Goal: Transaction & Acquisition: Purchase product/service

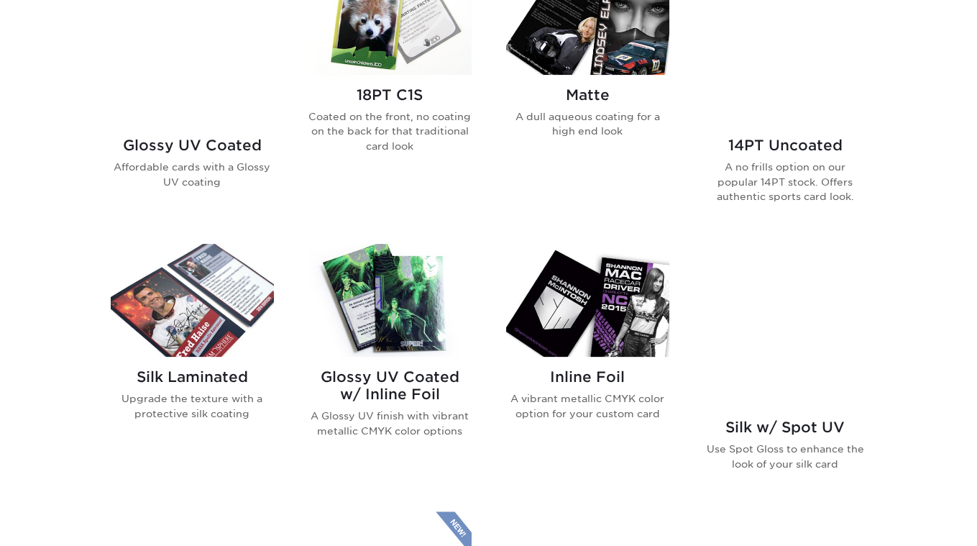
scroll to position [657, 0]
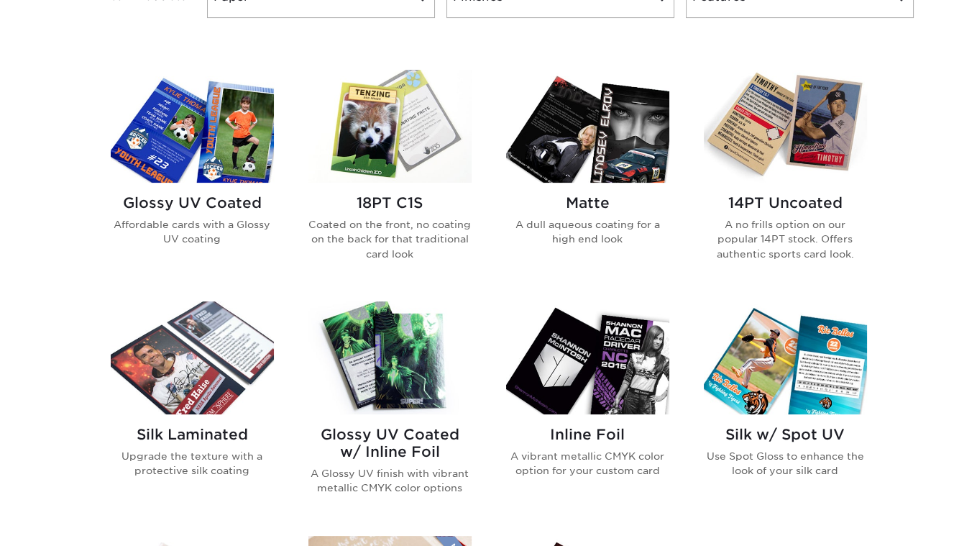
click at [380, 129] on img at bounding box center [389, 126] width 163 height 113
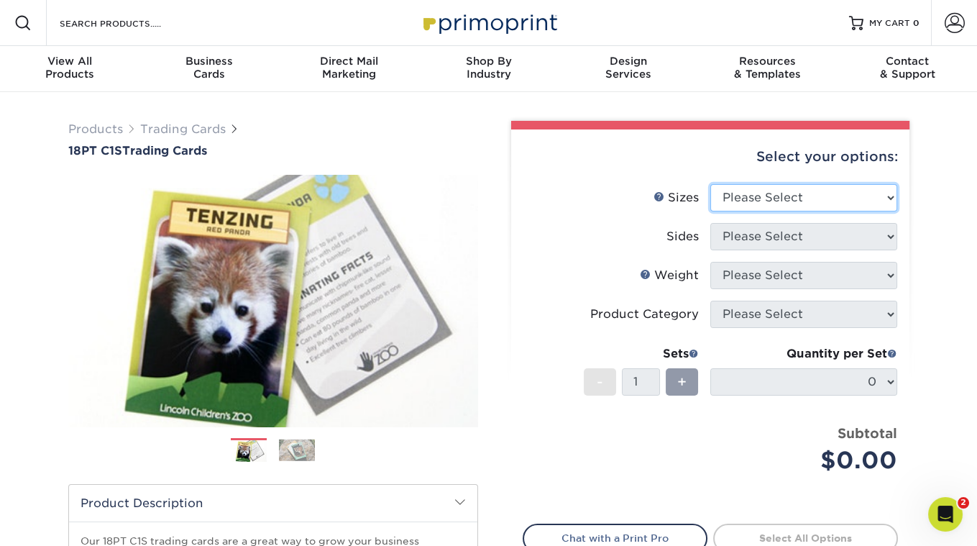
click at [812, 199] on select "Please Select 2.5" x 3.5"" at bounding box center [803, 197] width 187 height 27
select select "2.50x3.50"
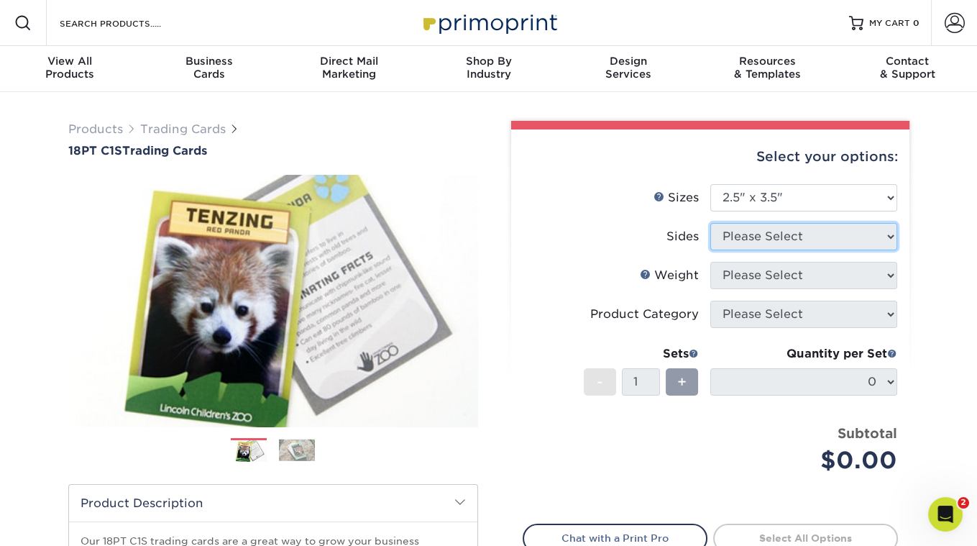
click at [763, 234] on select "Please Select" at bounding box center [803, 236] width 187 height 27
select select "13abbda7-1d64-4f25-8bb2-c179b224825d"
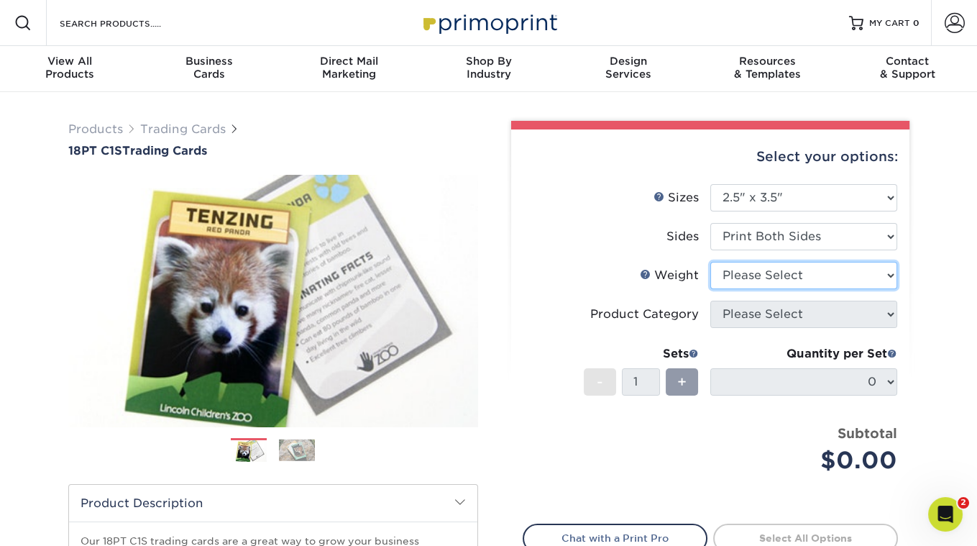
click at [759, 277] on select "Please Select 18PT C1S" at bounding box center [803, 275] width 187 height 27
select select "18PTC1S"
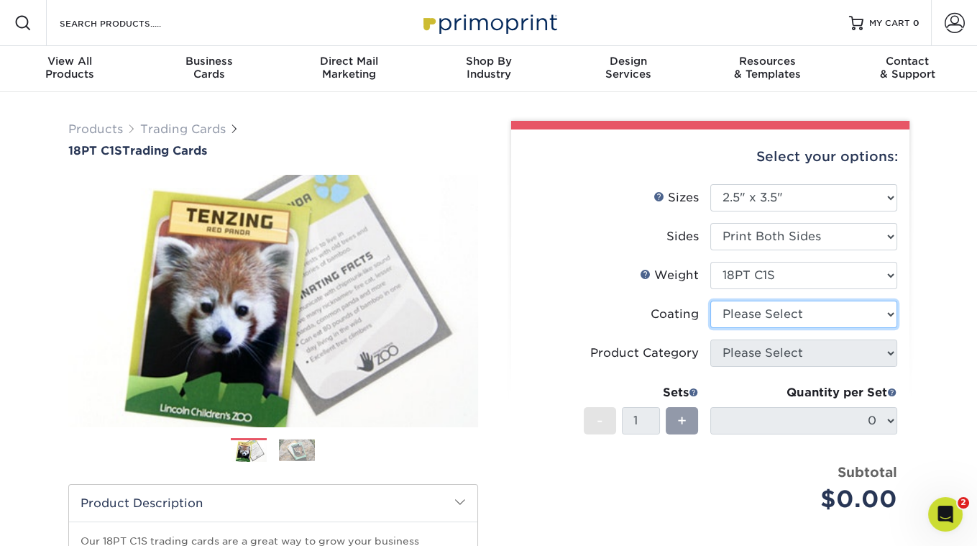
click at [761, 313] on select at bounding box center [803, 313] width 187 height 27
select select "1e8116af-acfc-44b1-83dc-8181aa338834"
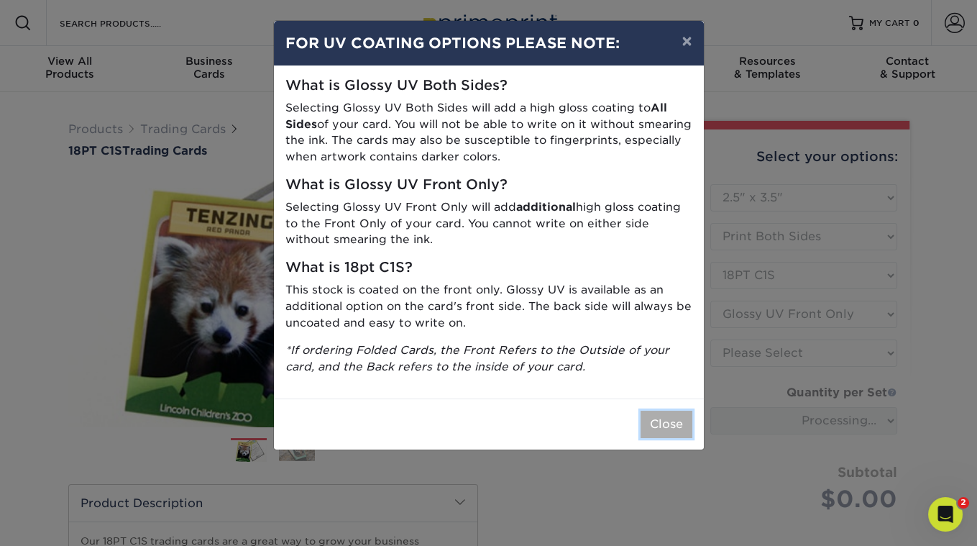
click at [654, 425] on button "Close" at bounding box center [666, 423] width 52 height 27
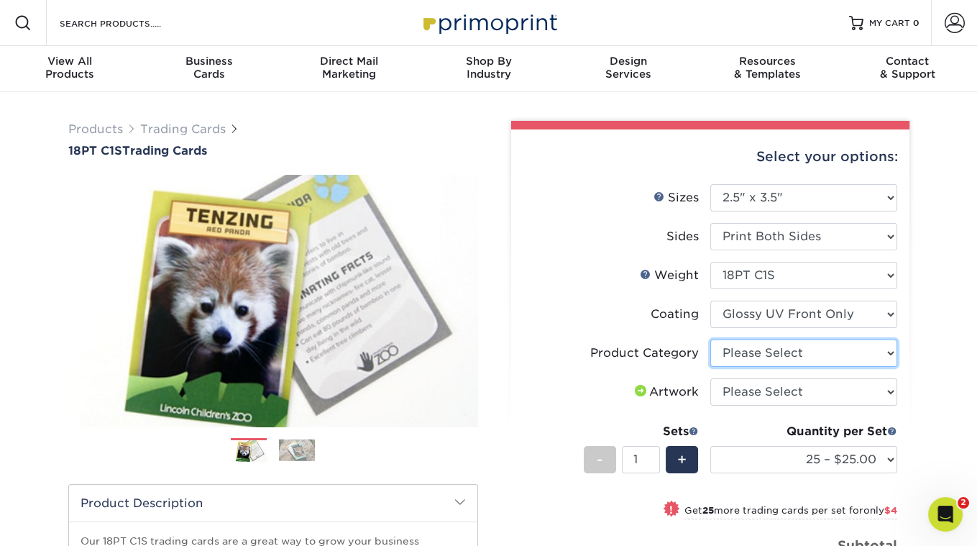
click at [769, 355] on select "Please Select Trading Cards" at bounding box center [803, 352] width 187 height 27
select select "c2f9bce9-36c2-409d-b101-c29d9d031e18"
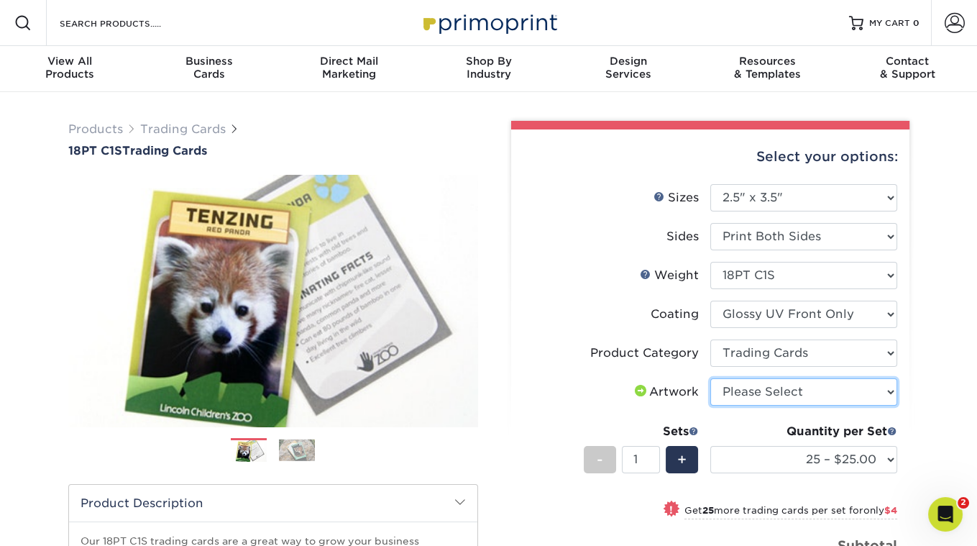
click at [771, 395] on select "Please Select I will upload files I need a design - $100" at bounding box center [803, 391] width 187 height 27
select select "upload"
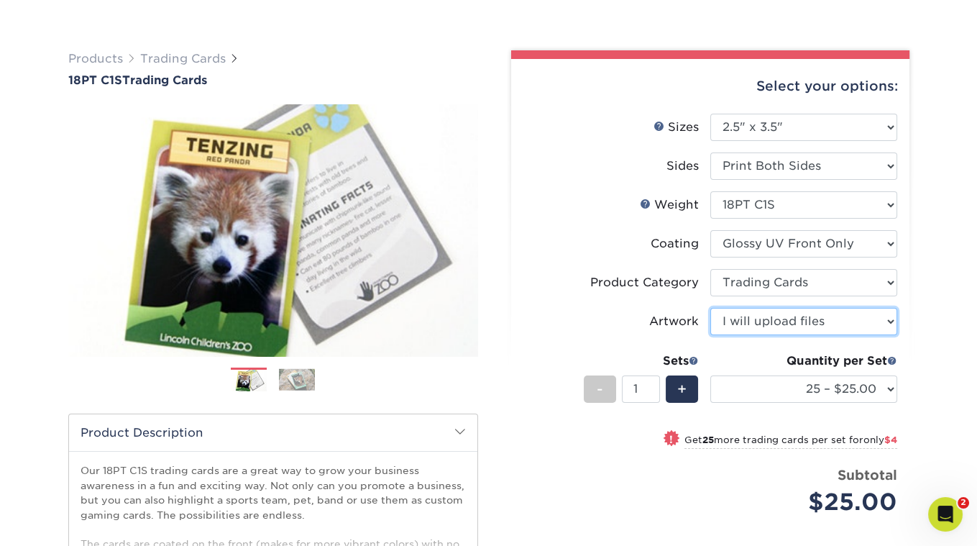
scroll to position [160, 0]
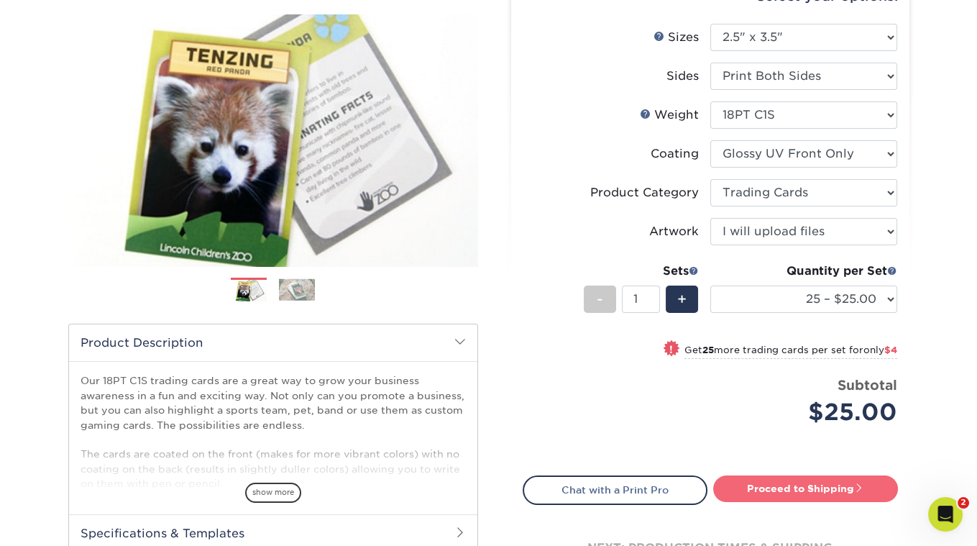
click at [784, 482] on link "Proceed to Shipping" at bounding box center [805, 488] width 185 height 26
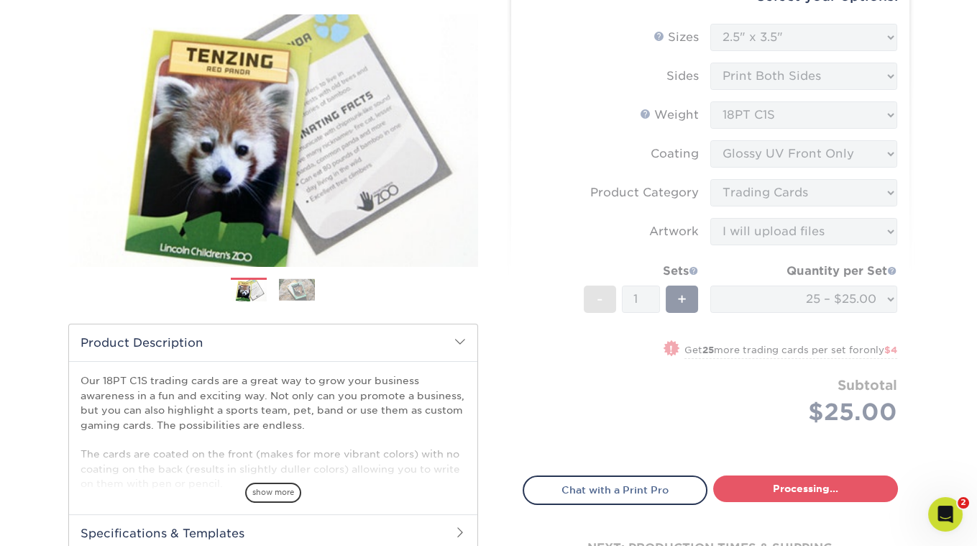
select select "08588386-0599-420e-8c79-4535039915a0"
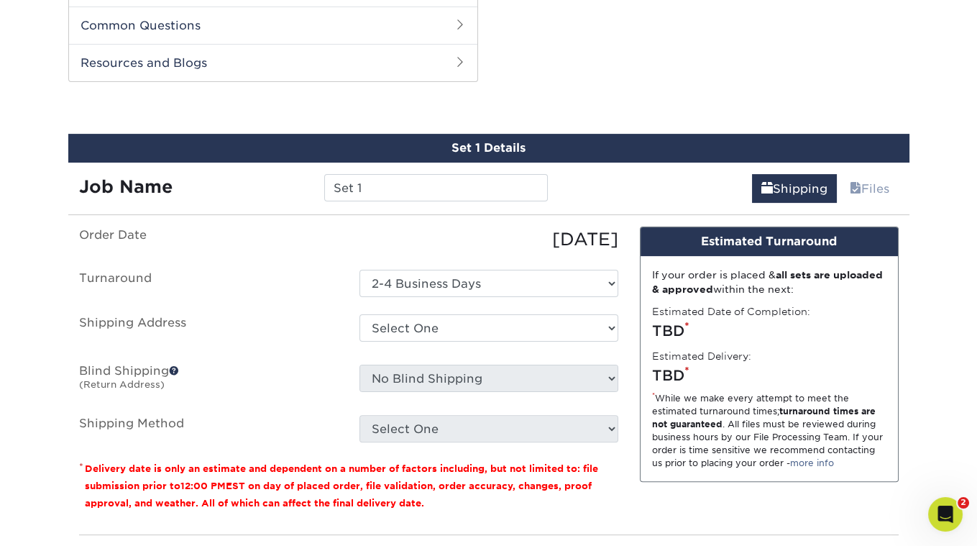
scroll to position [714, 0]
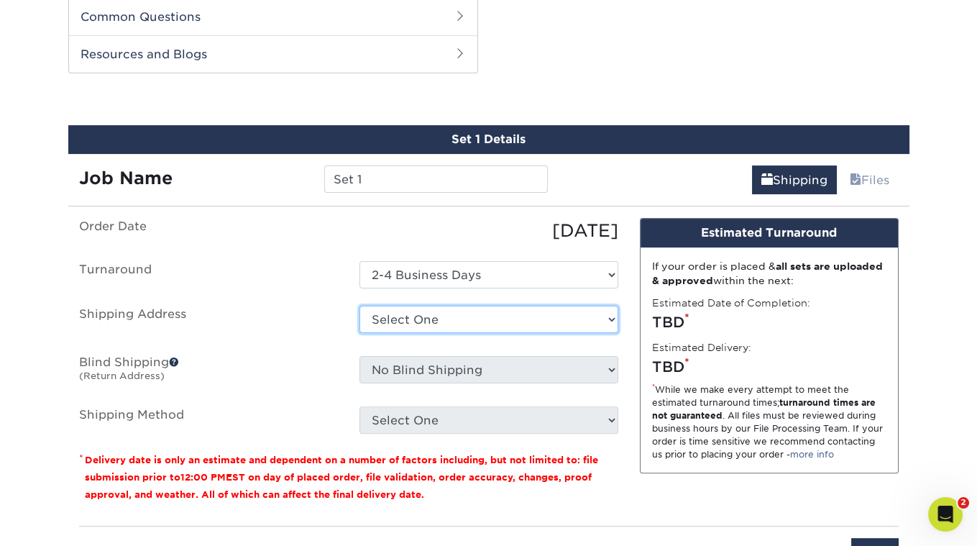
click at [501, 305] on select "Select One + Add New Address - Login" at bounding box center [488, 318] width 259 height 27
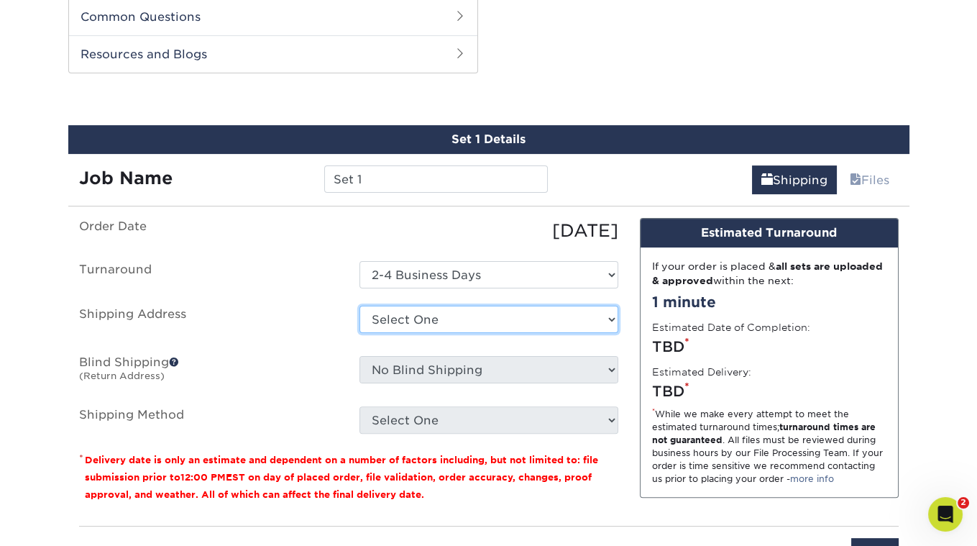
select select "newaddress"
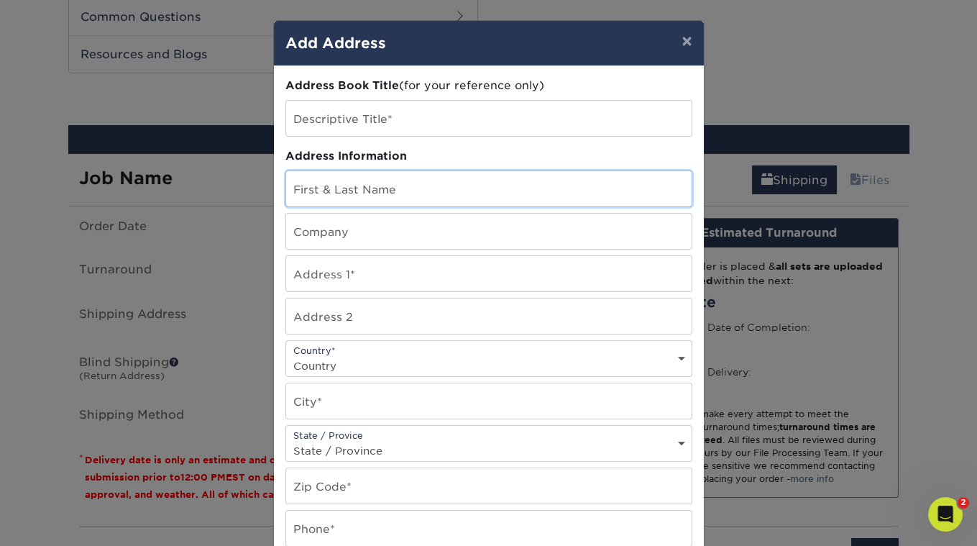
click at [372, 190] on input "text" at bounding box center [488, 188] width 405 height 35
type input "Sean Newman"
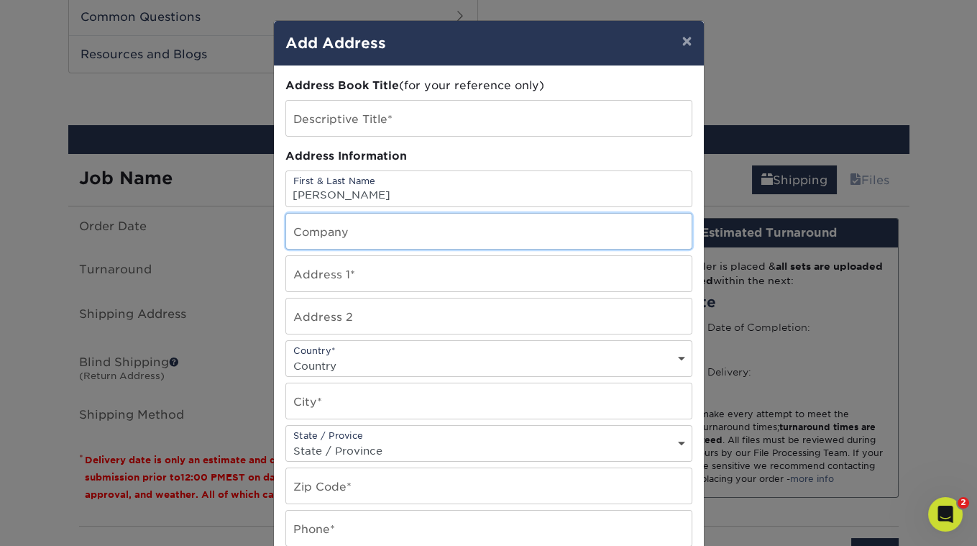
type input "Sid The Cat Presents"
type input "5314 Baltimore Street"
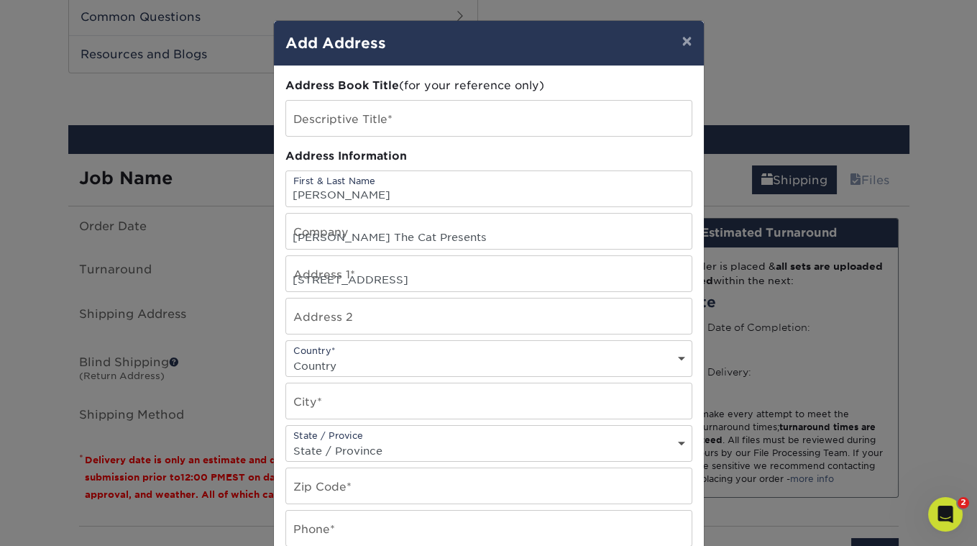
select select "US"
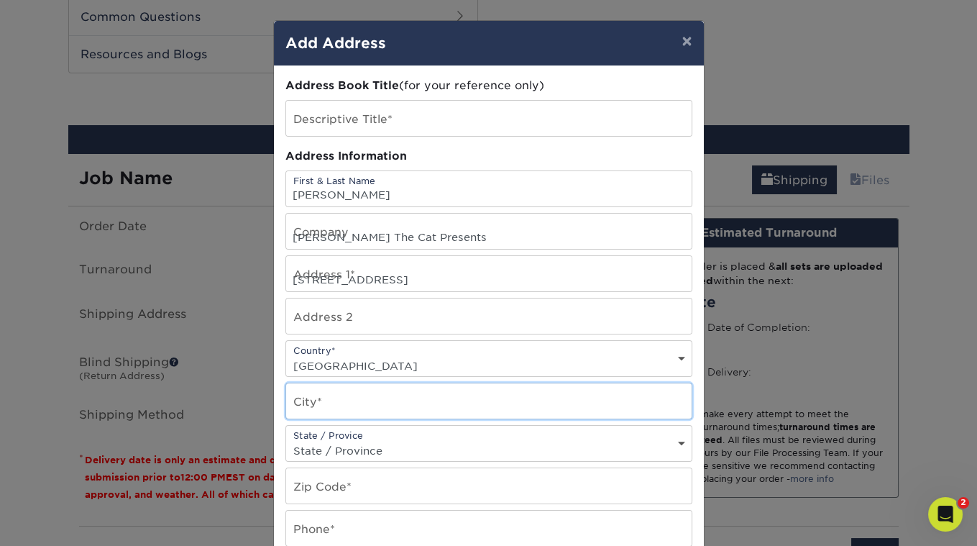
type input "Los Angeles"
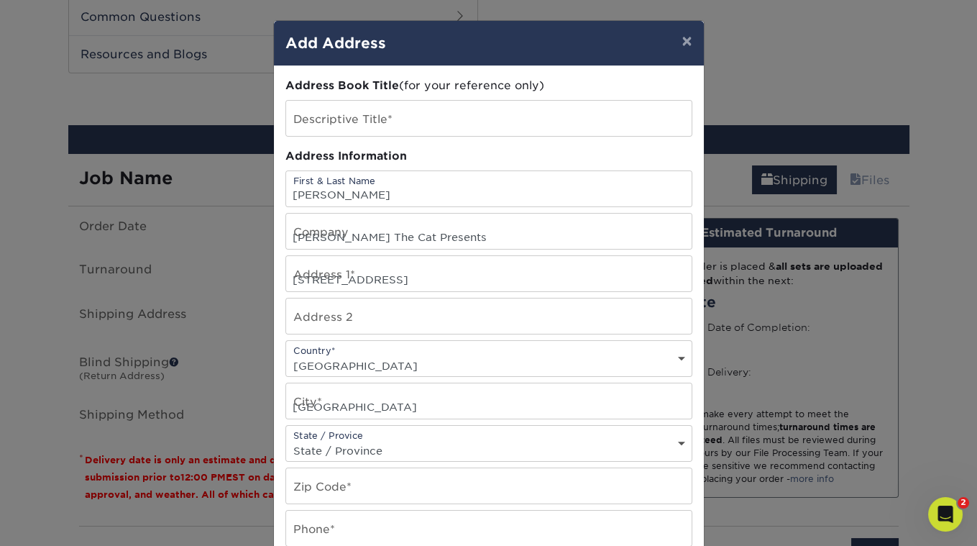
select select "CA"
type input "90042-2438"
type input "3236836711"
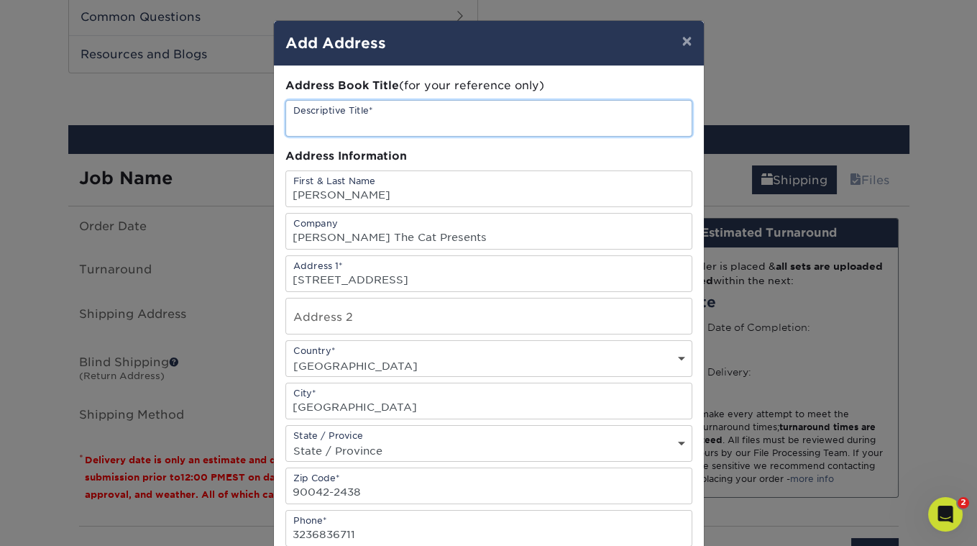
click at [367, 132] on input "text" at bounding box center [488, 118] width 405 height 35
type input "Sid The Cat Presents"
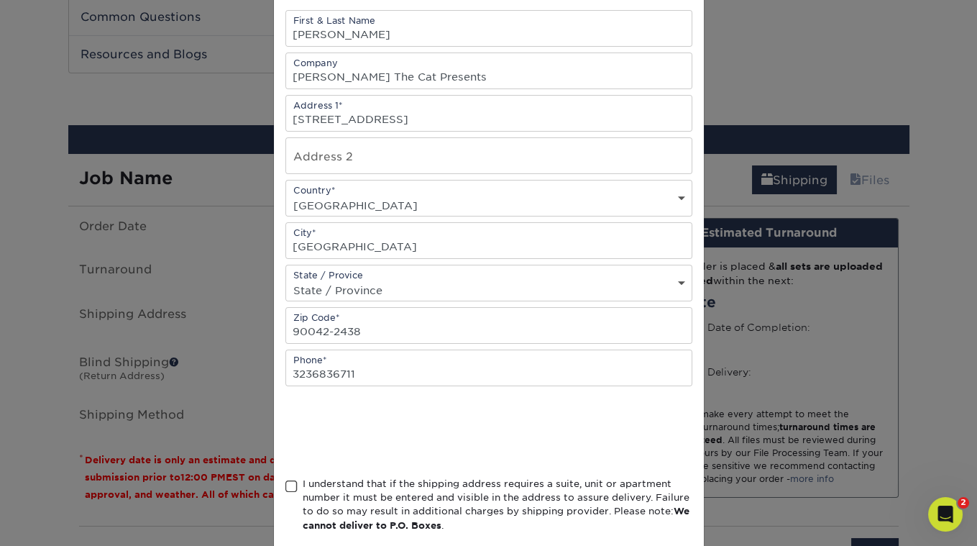
scroll to position [227, 0]
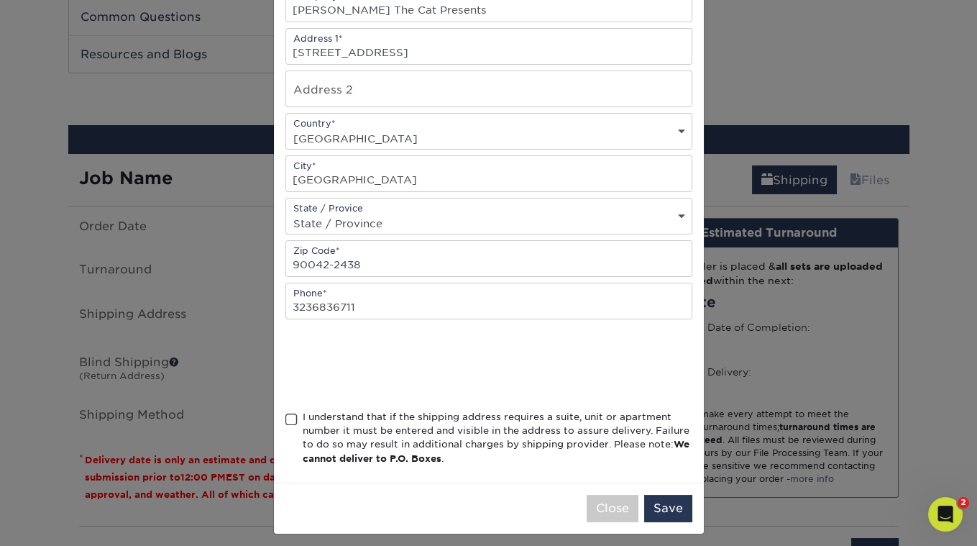
click at [293, 413] on span at bounding box center [291, 420] width 12 height 14
click at [0, 0] on input "I understand that if the shipping address requires a suite, unit or apartment n…" at bounding box center [0, 0] width 0 height 0
click at [665, 500] on button "Save" at bounding box center [668, 508] width 48 height 27
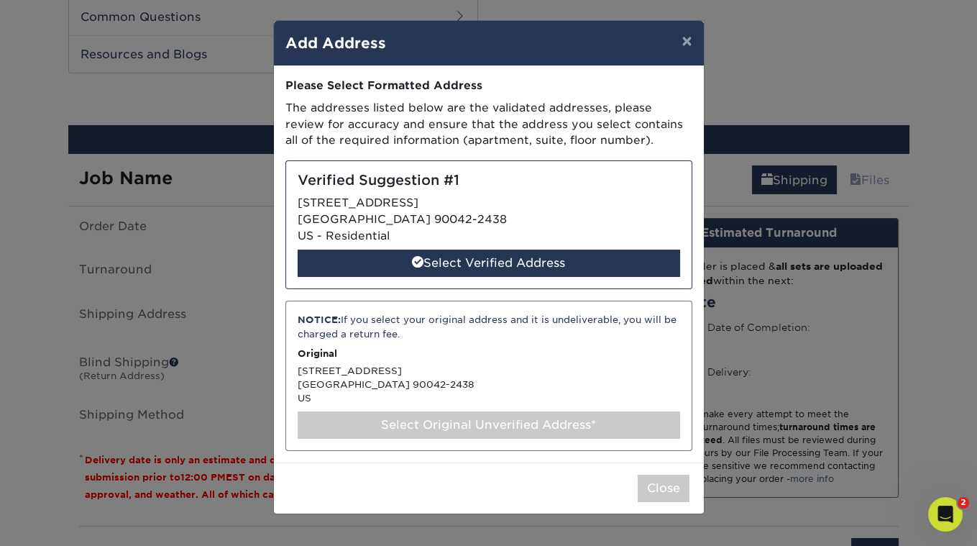
scroll to position [0, 0]
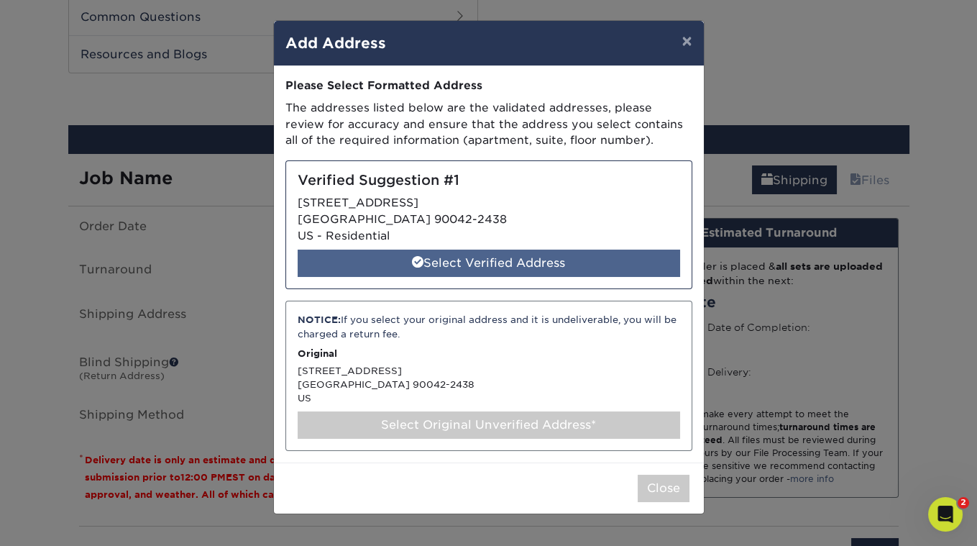
click at [528, 264] on div "Select Verified Address" at bounding box center [489, 262] width 382 height 27
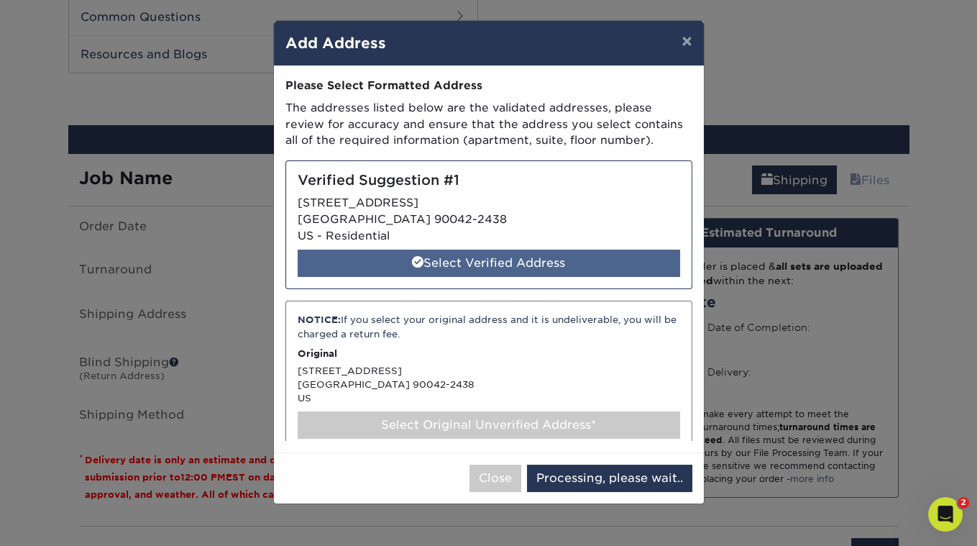
select select "285224"
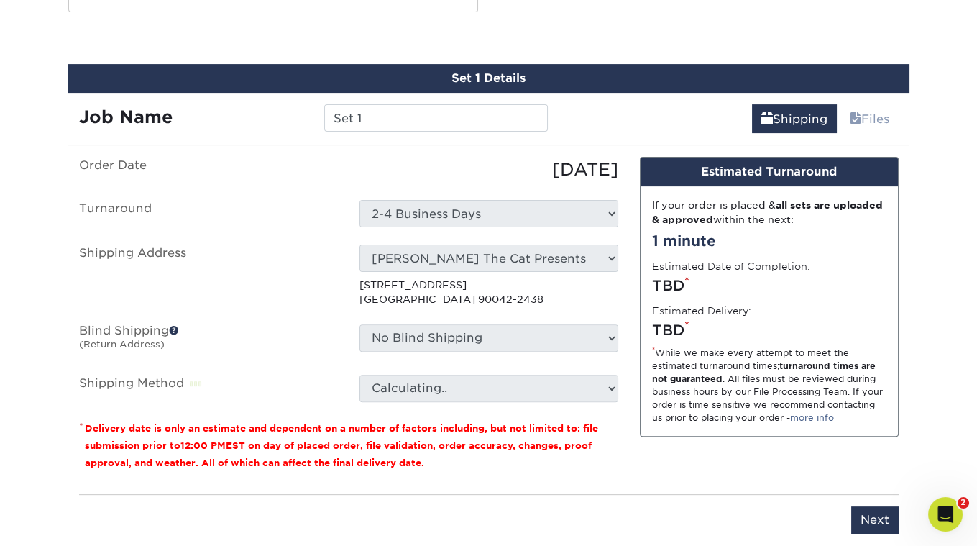
scroll to position [774, 0]
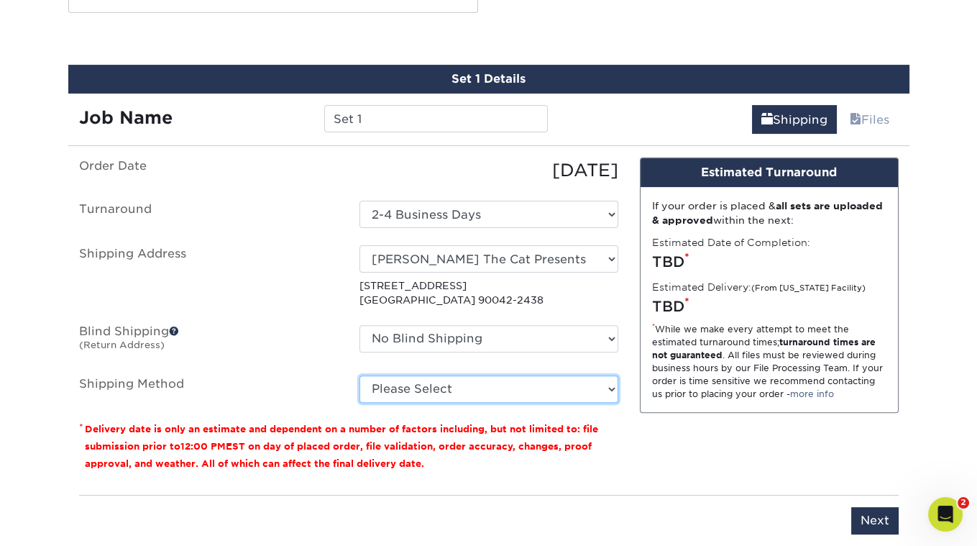
click at [592, 375] on select "Please Select Ground Shipping (+$23.28) 3 Day Shipping Service (+$29.99) 2 Day …" at bounding box center [488, 388] width 259 height 27
select select "03"
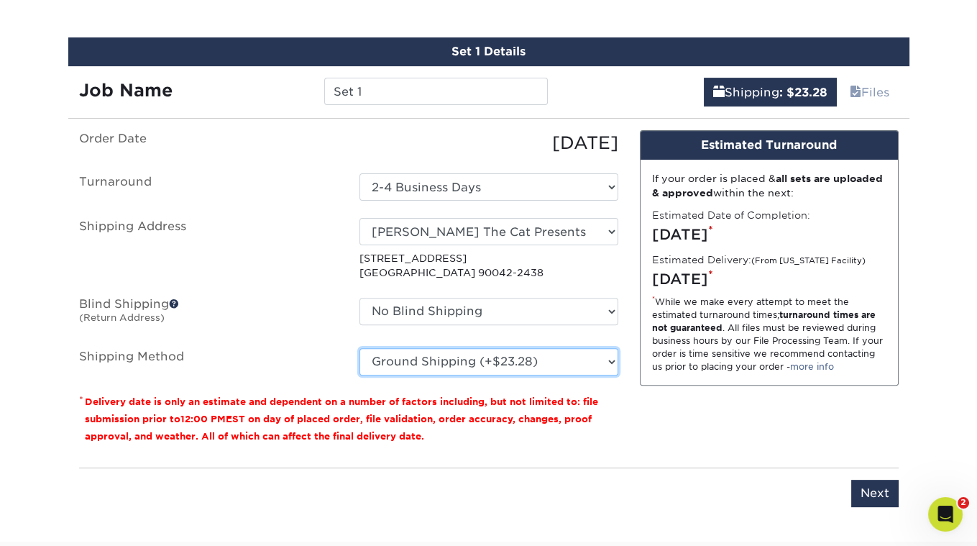
scroll to position [804, 0]
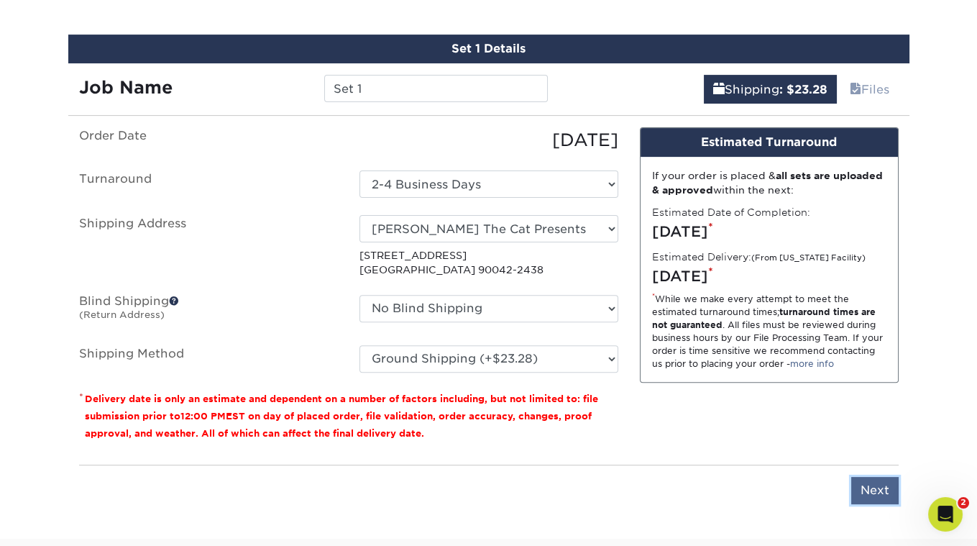
click at [872, 487] on input "Next" at bounding box center [874, 490] width 47 height 27
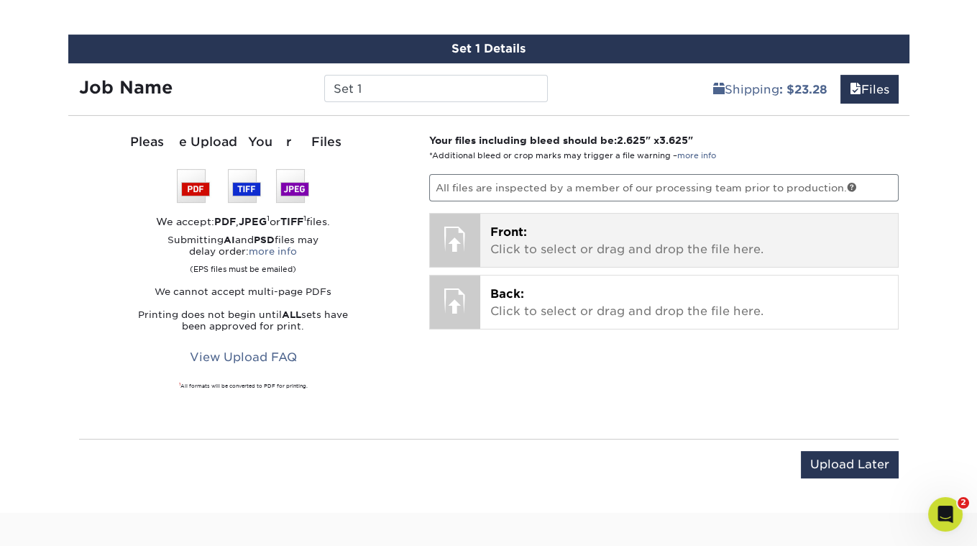
click at [453, 226] on div at bounding box center [455, 238] width 50 height 50
click at [513, 226] on span "Front:" at bounding box center [508, 232] width 37 height 14
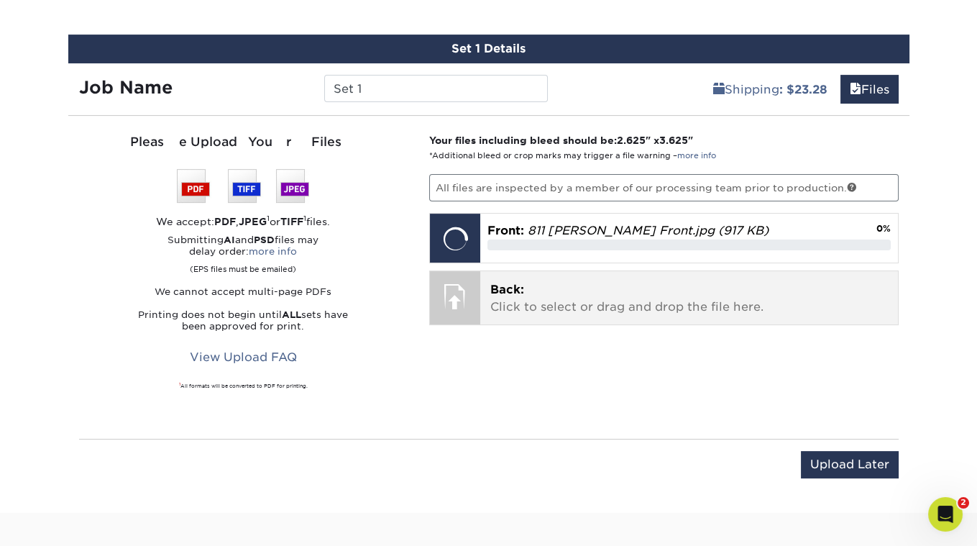
click at [453, 288] on div at bounding box center [455, 296] width 50 height 50
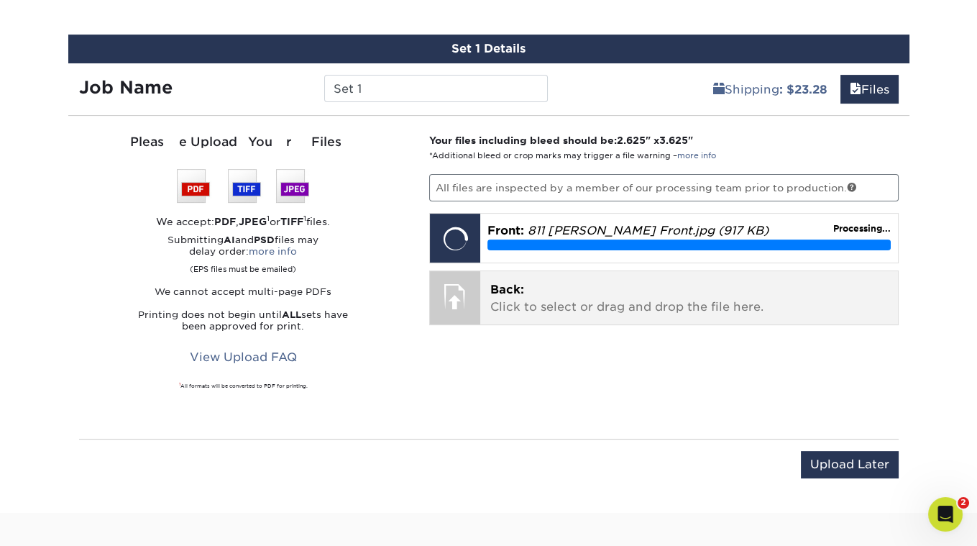
click at [505, 282] on span "Back:" at bounding box center [507, 289] width 34 height 14
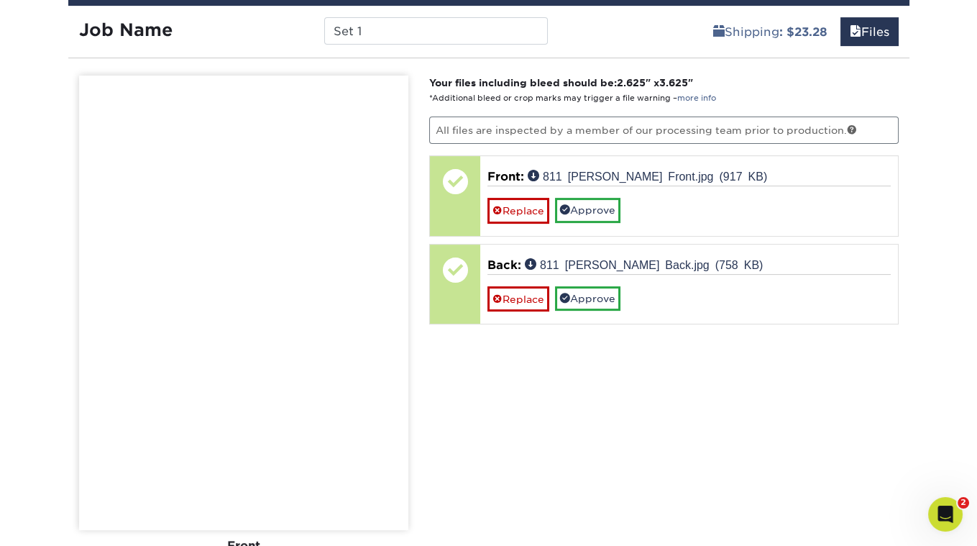
scroll to position [1039, 0]
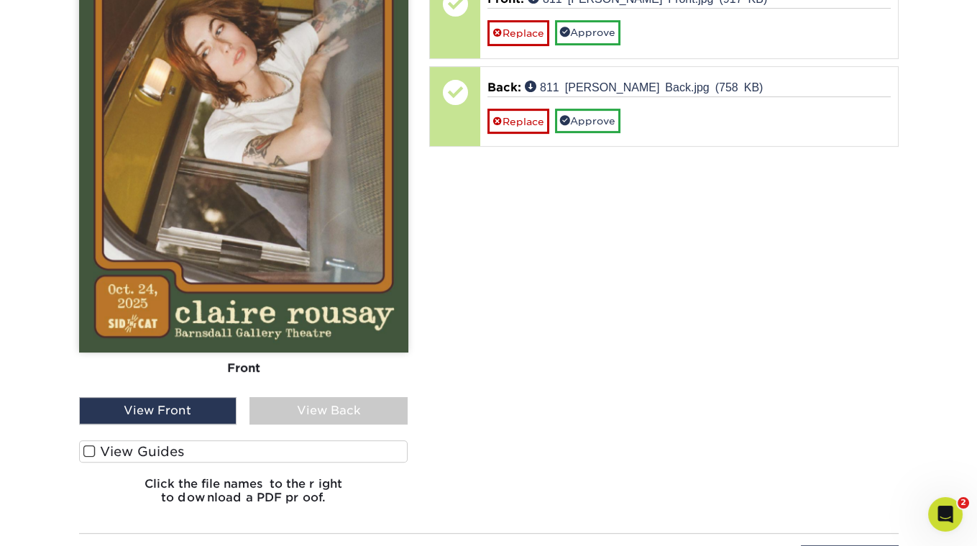
click at [91, 452] on span at bounding box center [89, 451] width 12 height 14
click at [0, 0] on input "View Guides" at bounding box center [0, 0] width 0 height 0
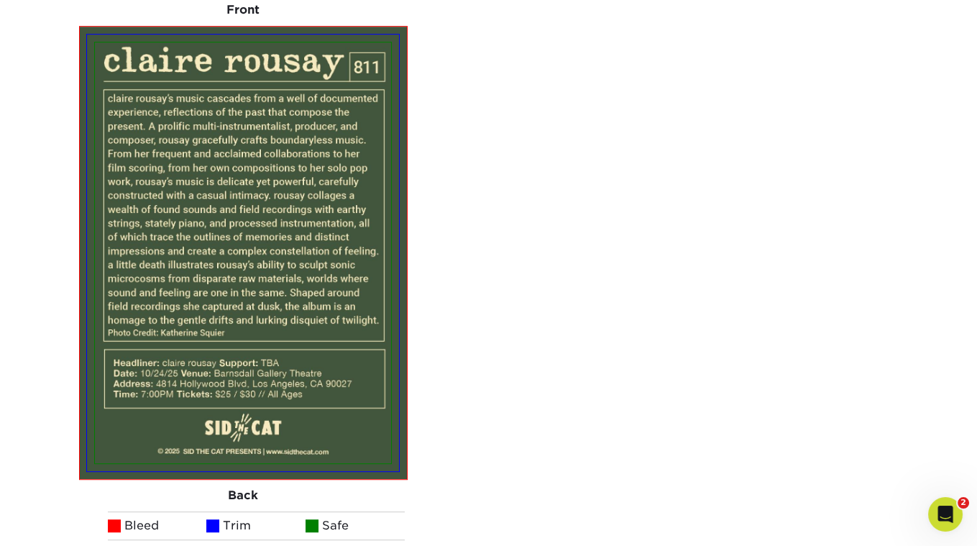
scroll to position [1396, 0]
